Goal: Information Seeking & Learning: Understand process/instructions

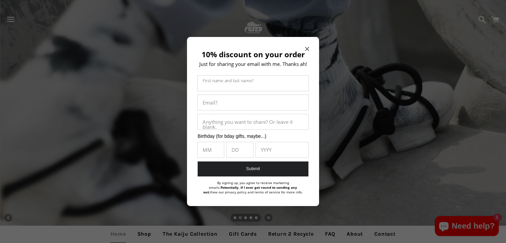
click at [302, 46] on div "10% discount on your order Just for sharing your email with me. Thanks ah! Firs…" at bounding box center [253, 121] width 132 height 169
click at [304, 49] on div "10% discount on your order Just for sharing your email with me. Thanks ah! Firs…" at bounding box center [253, 121] width 132 height 169
click at [307, 49] on icon "Close modal" at bounding box center [307, 49] width 4 height 4
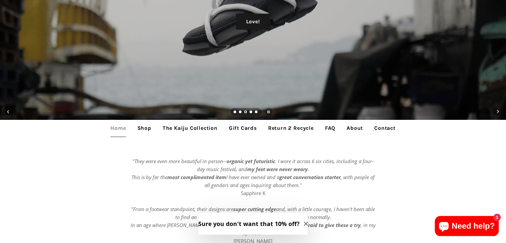
scroll to position [166, 0]
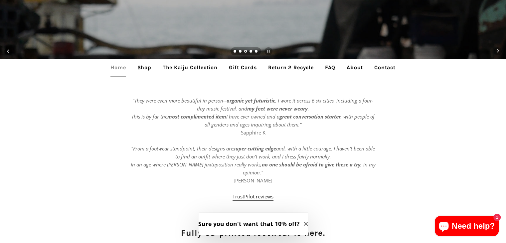
click at [139, 67] on link "Shop" at bounding box center [144, 67] width 24 height 17
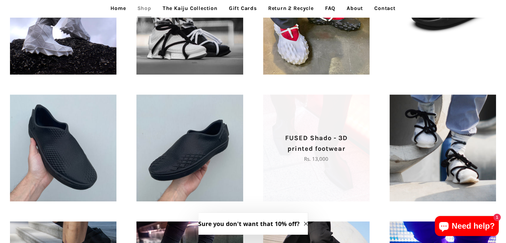
scroll to position [299, 0]
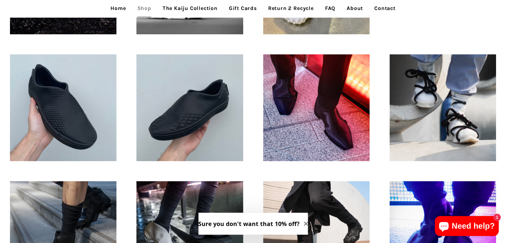
click at [393, 6] on link "Contact" at bounding box center [384, 8] width 31 height 17
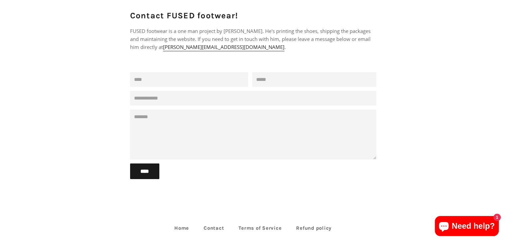
scroll to position [90, 0]
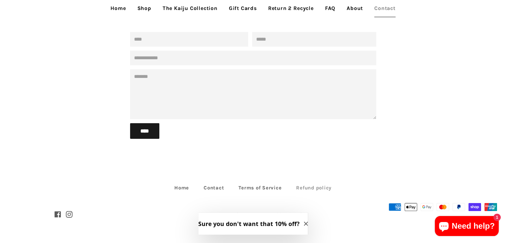
click at [310, 186] on link "Refund policy" at bounding box center [313, 188] width 49 height 10
